Goal: Information Seeking & Learning: Learn about a topic

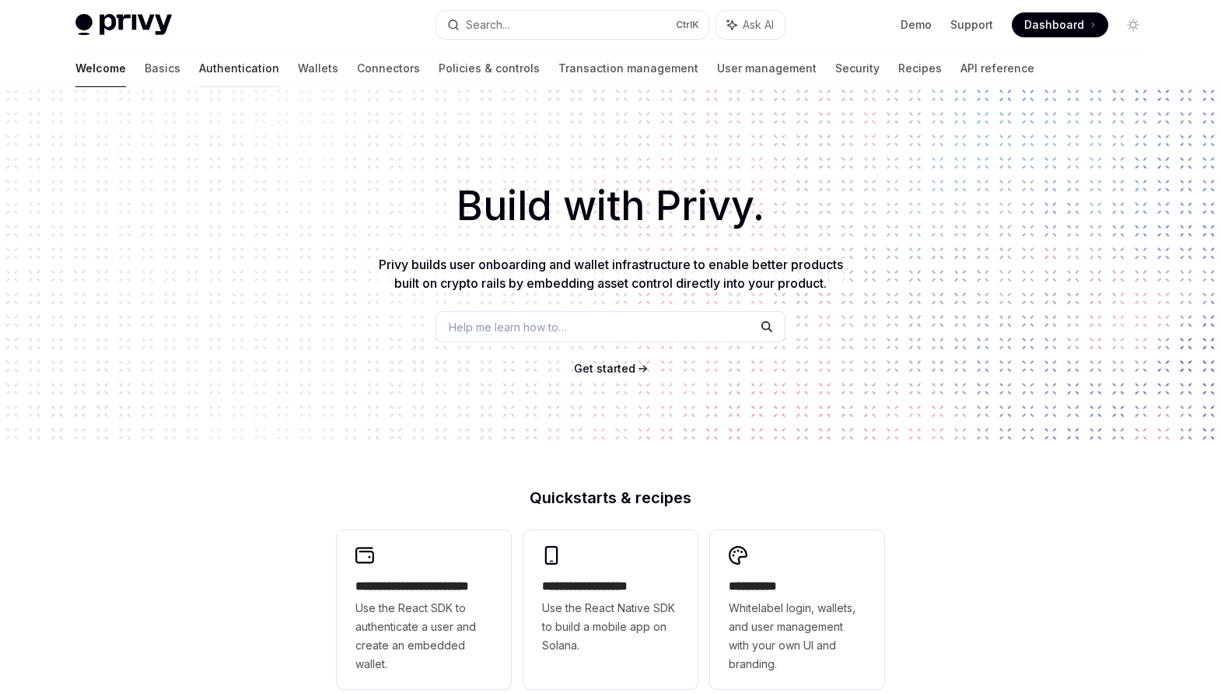
click at [199, 74] on link "Authentication" at bounding box center [239, 68] width 80 height 37
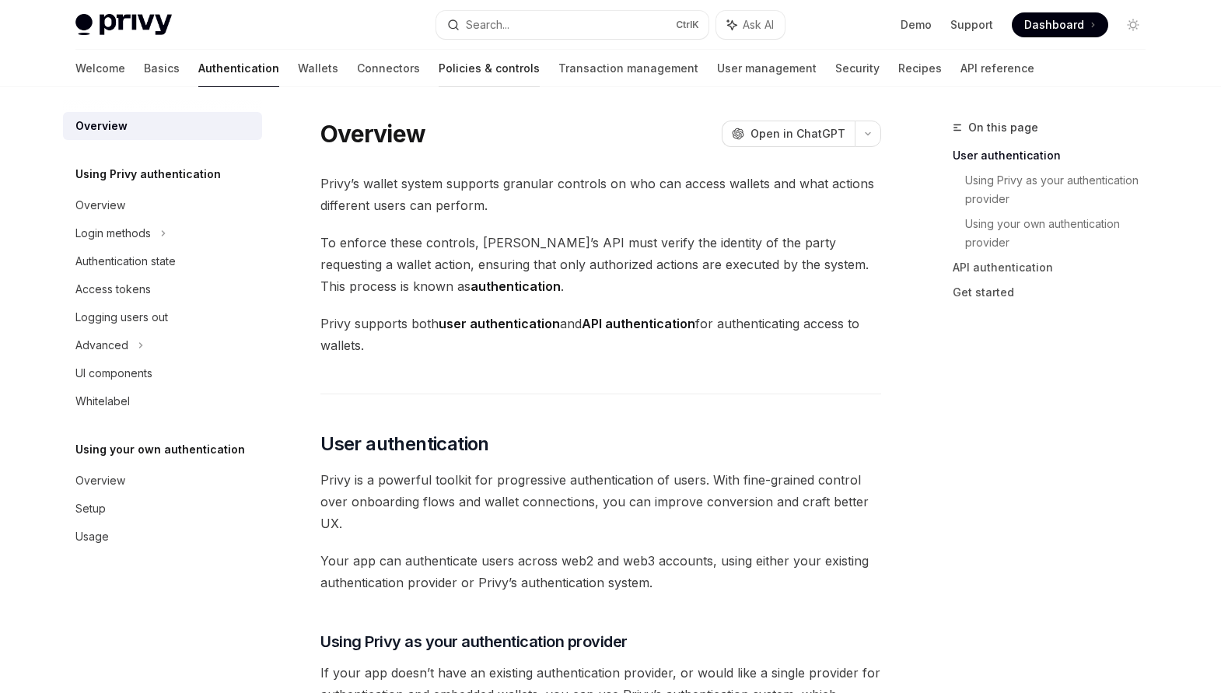
click at [439, 62] on link "Policies & controls" at bounding box center [489, 68] width 101 height 37
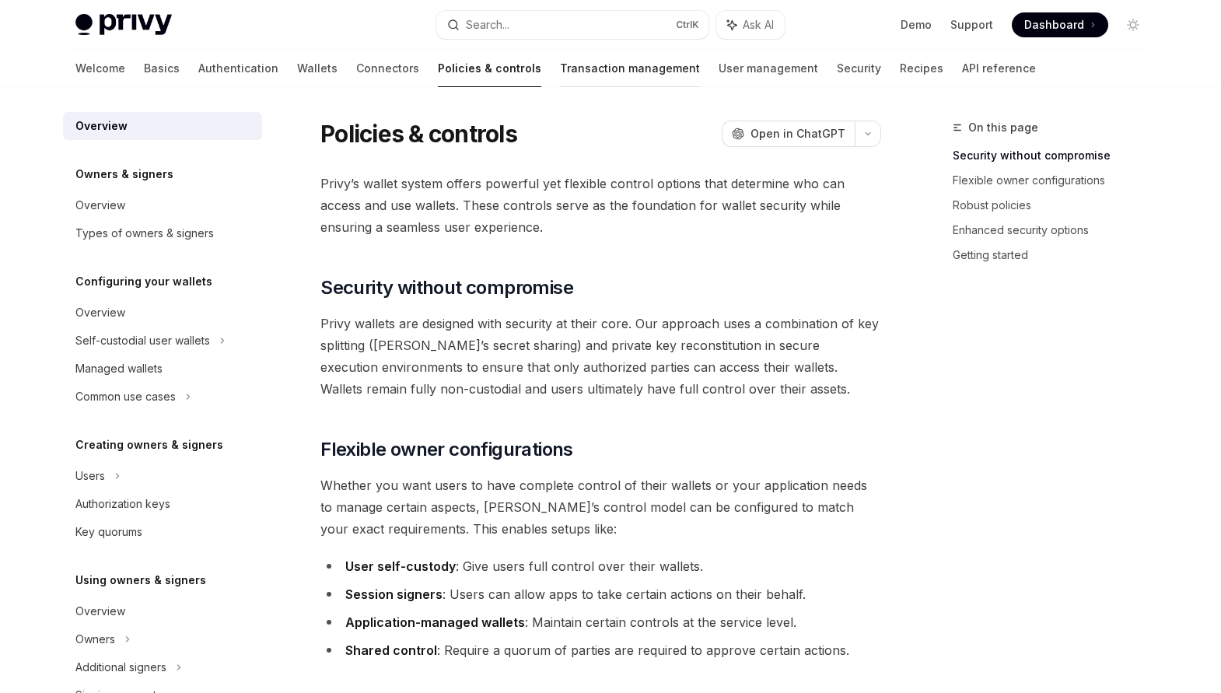
click at [560, 73] on link "Transaction management" at bounding box center [630, 68] width 140 height 37
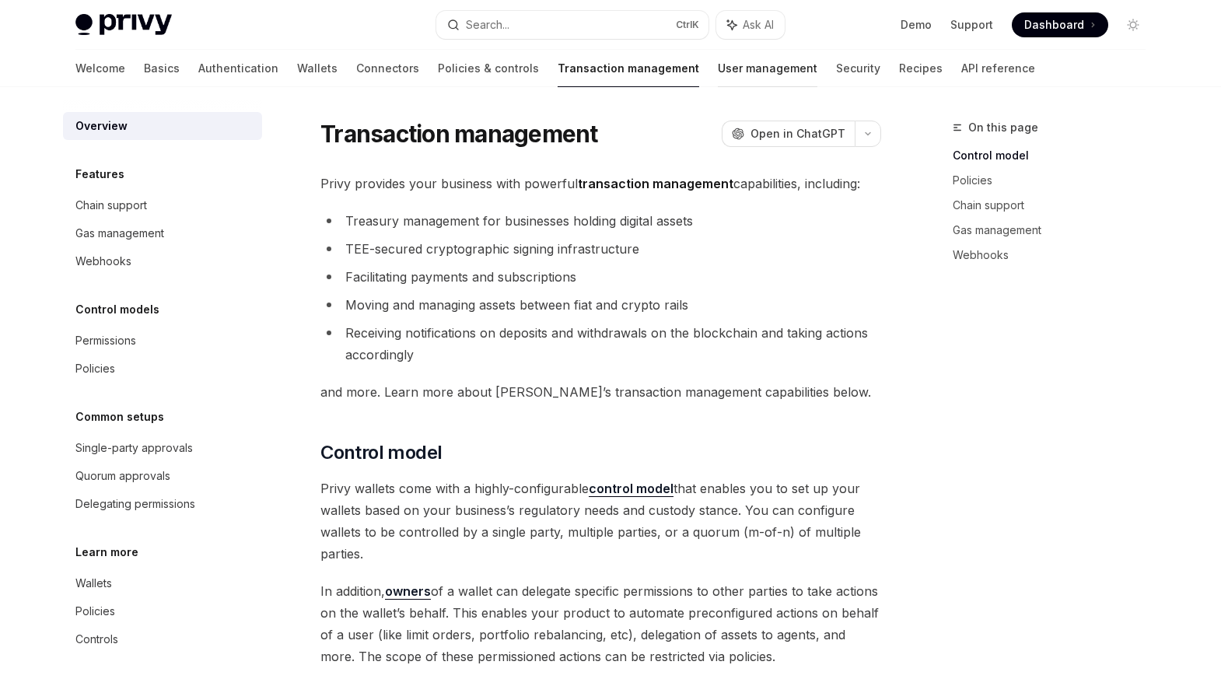
click at [718, 75] on link "User management" at bounding box center [768, 68] width 100 height 37
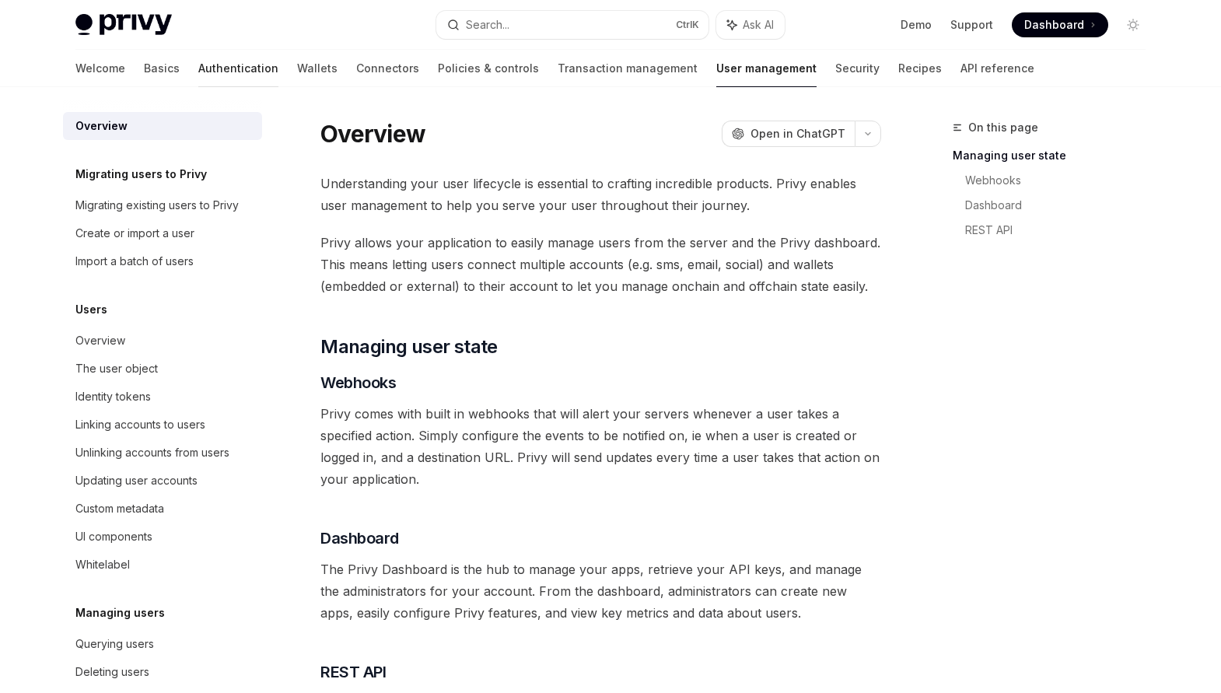
click at [198, 64] on link "Authentication" at bounding box center [238, 68] width 80 height 37
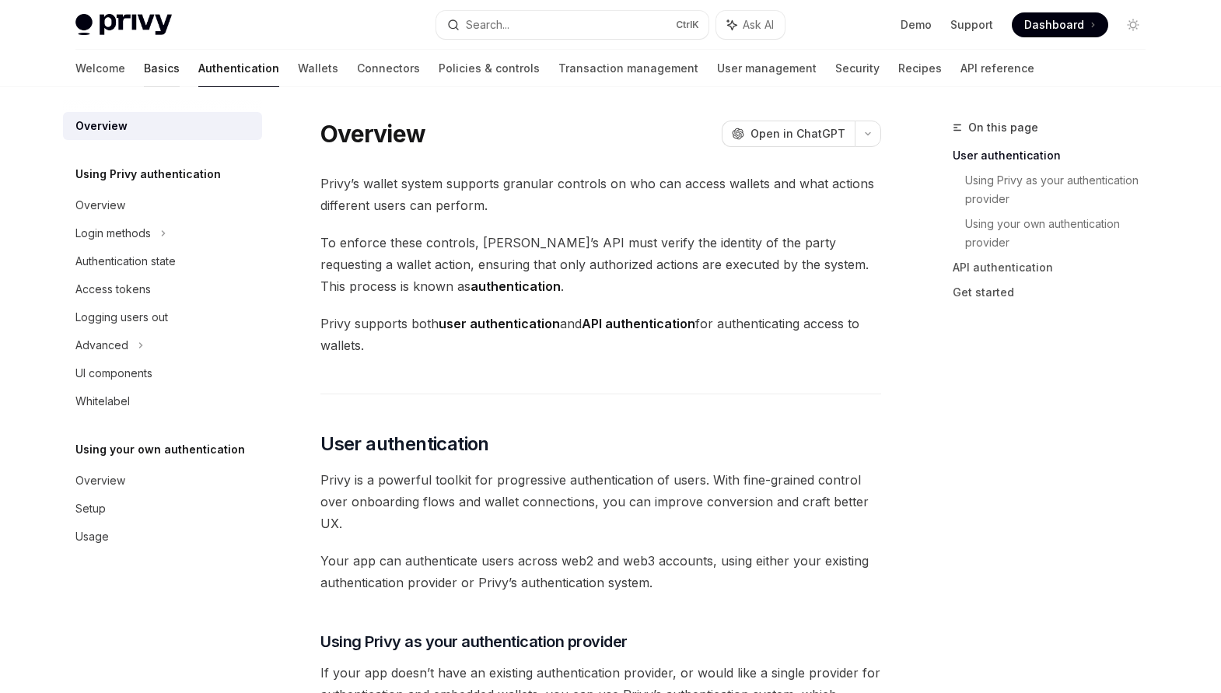
click at [144, 65] on link "Basics" at bounding box center [162, 68] width 36 height 37
type textarea "*"
